Goal: Check status: Check status

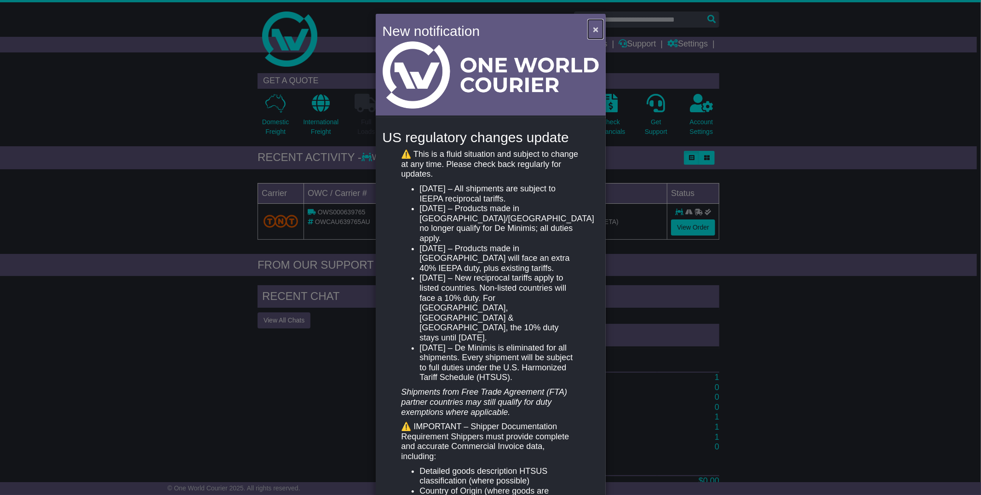
click at [593, 29] on span "×" at bounding box center [596, 29] width 6 height 11
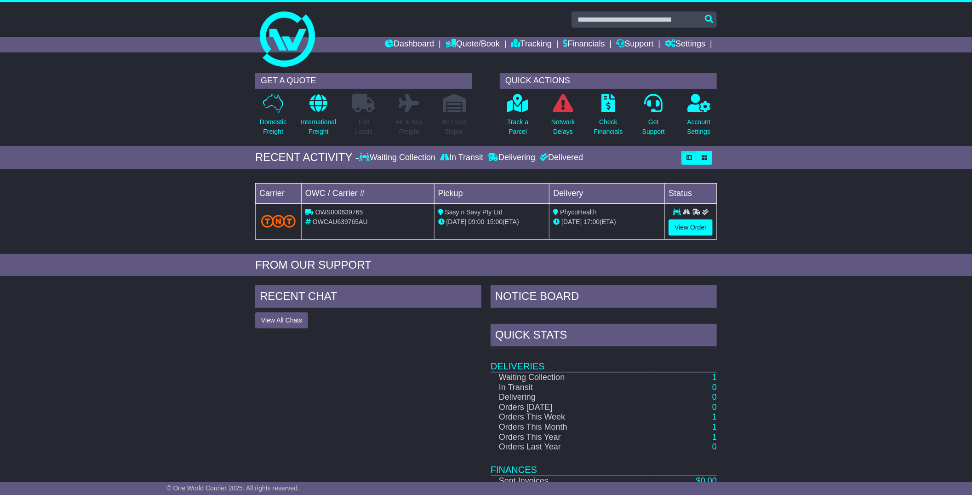
click at [351, 222] on span "OWCAU639765AU" at bounding box center [340, 221] width 55 height 7
copy span "OWCAU639765AU"
